Goal: Check status

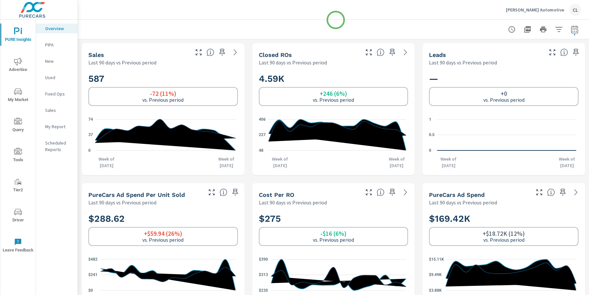
click at [334, 20] on div at bounding box center [333, 29] width 495 height 19
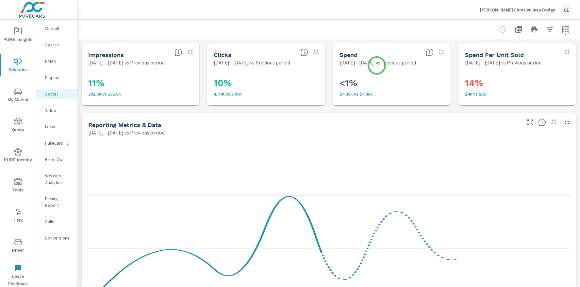
scroll to position [49, 0]
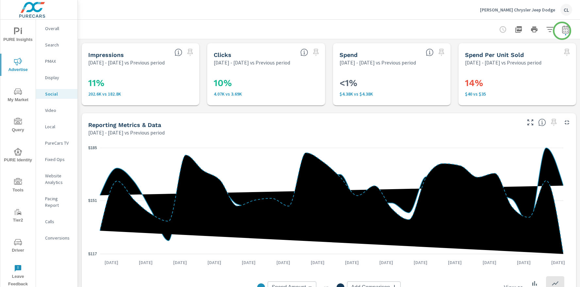
click at [562, 31] on icon "button" at bounding box center [566, 30] width 8 height 8
select select "Previous period"
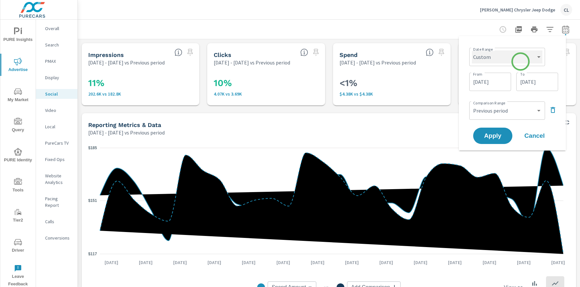
click at [523, 57] on select "Custom Yesterday Last week Last 7 days Last 14 days Last 30 days Last 45 days L…" at bounding box center [507, 56] width 71 height 13
click at [472, 50] on select "Custom Yesterday Last week Last 7 days Last 14 days Last 30 days Last 45 days L…" at bounding box center [507, 56] width 71 height 13
select select "Last 90 days"
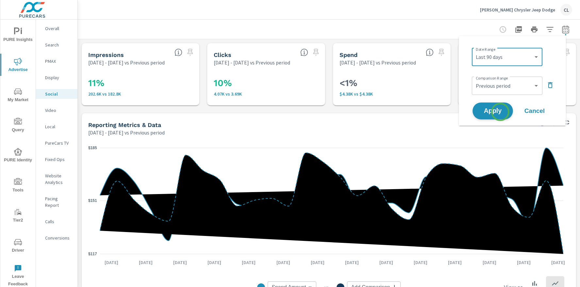
click at [501, 112] on span "Apply" at bounding box center [493, 111] width 27 height 6
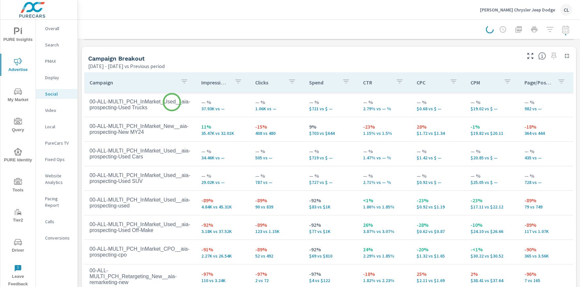
scroll to position [288, 0]
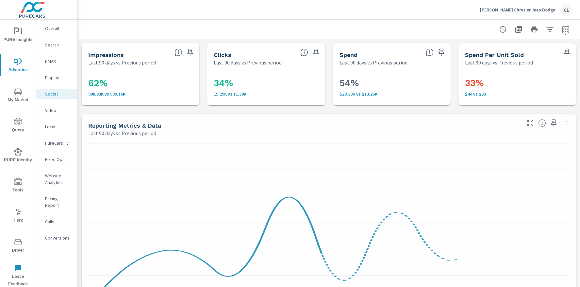
scroll to position [49, 0]
